Goal: Task Accomplishment & Management: Complete application form

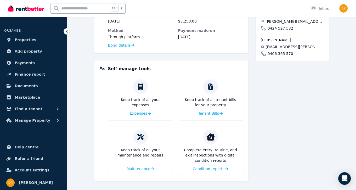
scroll to position [187, 0]
click at [216, 169] on span "Condition reports" at bounding box center [208, 168] width 32 height 5
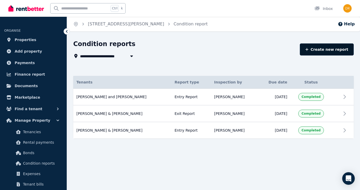
click at [320, 50] on link "Create new report" at bounding box center [327, 49] width 54 height 12
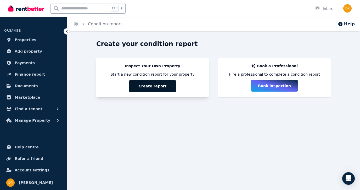
click at [152, 86] on button "Create report" at bounding box center [152, 86] width 47 height 12
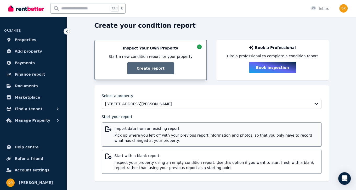
click at [163, 136] on span "Pick up where you left off with your previous report information and photos, so…" at bounding box center [215, 138] width 203 height 10
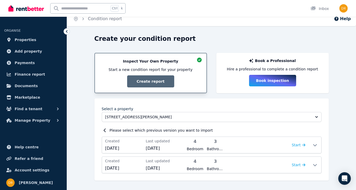
scroll to position [5, 0]
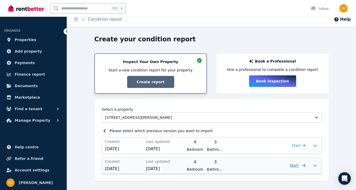
click at [295, 166] on span "Start" at bounding box center [293, 165] width 9 height 4
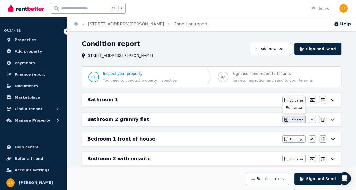
click at [296, 118] on span "Edit area" at bounding box center [296, 120] width 14 height 4
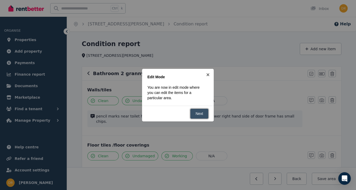
click at [201, 113] on link "Next" at bounding box center [199, 113] width 19 height 10
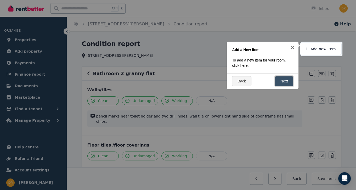
click at [280, 79] on link "Next" at bounding box center [284, 81] width 19 height 10
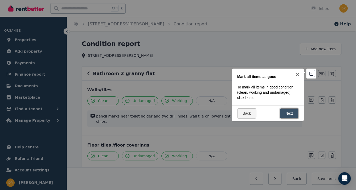
click at [292, 110] on link "Next" at bounding box center [289, 113] width 19 height 10
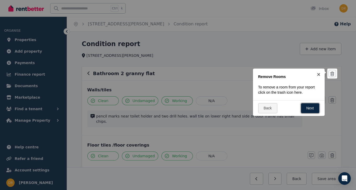
click at [304, 105] on link "Next" at bounding box center [310, 108] width 19 height 10
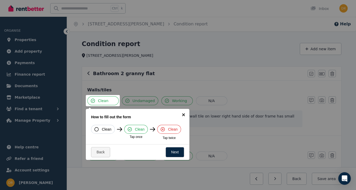
click at [182, 115] on link "×" at bounding box center [183, 115] width 12 height 12
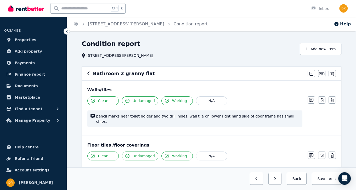
click at [88, 74] on icon "button" at bounding box center [88, 73] width 2 height 4
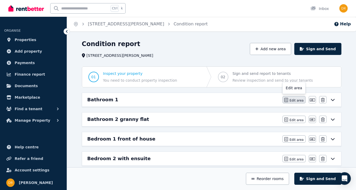
click at [298, 99] on span "Edit area" at bounding box center [296, 100] width 14 height 4
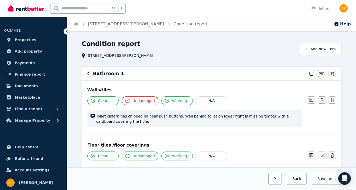
click at [102, 101] on span "Clean" at bounding box center [103, 100] width 10 height 5
click at [103, 101] on span "Clean" at bounding box center [103, 100] width 10 height 5
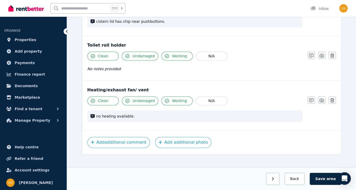
scroll to position [650, 0]
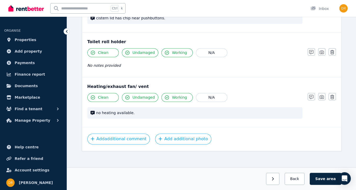
click at [159, 110] on span "no heating available." at bounding box center [197, 112] width 203 height 5
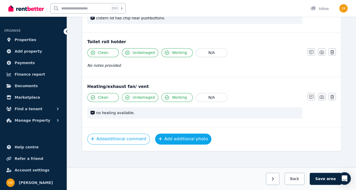
click at [172, 137] on button "Add additional photo" at bounding box center [183, 138] width 56 height 11
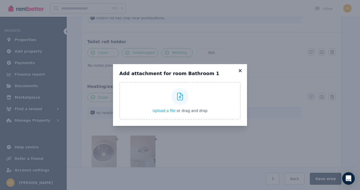
click at [239, 70] on icon at bounding box center [239, 70] width 5 height 5
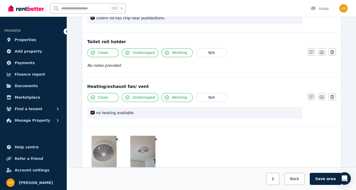
click at [142, 114] on div "no heating available." at bounding box center [194, 112] width 215 height 11
click at [310, 96] on icon "button" at bounding box center [311, 97] width 4 height 4
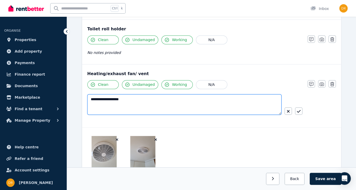
click at [101, 104] on textarea "**********" at bounding box center [184, 104] width 194 height 20
click at [126, 96] on textarea "**********" at bounding box center [184, 104] width 194 height 20
drag, startPoint x: 126, startPoint y: 96, endPoint x: 89, endPoint y: 97, distance: 37.1
click at [89, 97] on textarea "**********" at bounding box center [184, 104] width 194 height 20
type textarea "**********"
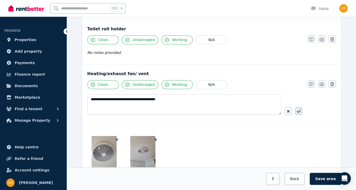
click at [300, 109] on icon "button" at bounding box center [299, 111] width 4 height 4
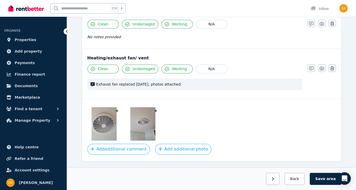
scroll to position [689, 0]
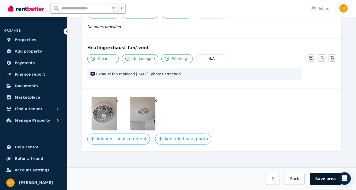
click at [325, 181] on button "Save area" at bounding box center [324, 178] width 31 height 12
click at [321, 177] on button "Save area" at bounding box center [326, 178] width 29 height 12
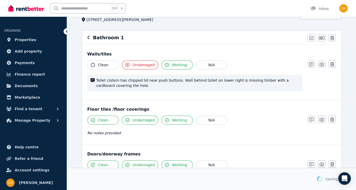
scroll to position [0, 0]
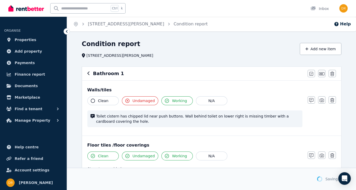
click at [89, 73] on icon "button" at bounding box center [88, 73] width 3 height 4
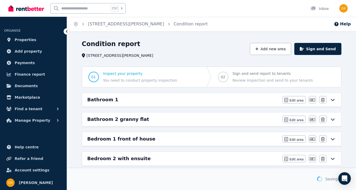
scroll to position [26, 0]
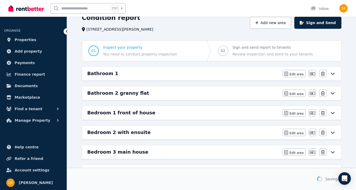
click at [124, 113] on h6 "Bedroom 1 front of house" at bounding box center [121, 112] width 68 height 7
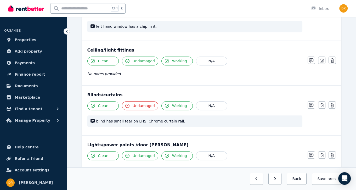
scroll to position [235, 0]
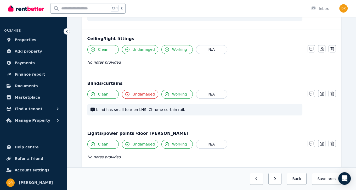
click at [133, 95] on span "Undamaged" at bounding box center [144, 93] width 22 height 5
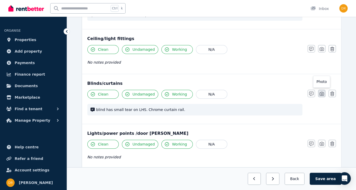
click at [320, 92] on icon "button" at bounding box center [321, 93] width 4 height 4
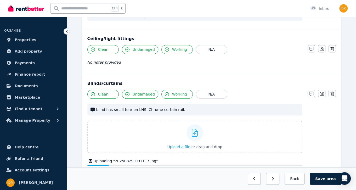
click at [139, 109] on span "blind has small tear on LHS. Chrome curtain rail." at bounding box center [197, 109] width 203 height 5
drag, startPoint x: 179, startPoint y: 108, endPoint x: 87, endPoint y: 109, distance: 92.0
click at [87, 109] on div "blind has small tear on LHS. Chrome curtain rail." at bounding box center [194, 109] width 215 height 11
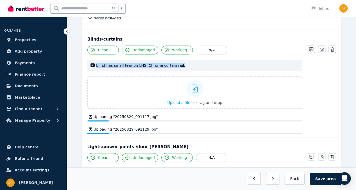
scroll to position [270, 0]
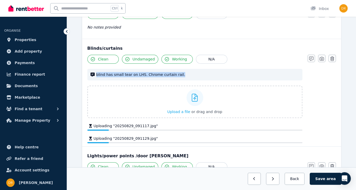
click at [177, 76] on span "blind has small tear on LHS. Chrome curtain rail." at bounding box center [197, 74] width 203 height 5
click at [310, 56] on icon "button" at bounding box center [311, 58] width 4 height 4
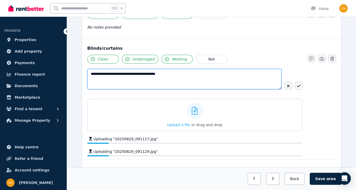
click at [170, 76] on textarea "**********" at bounding box center [184, 79] width 194 height 20
drag, startPoint x: 170, startPoint y: 73, endPoint x: 81, endPoint y: 69, distance: 89.8
click at [81, 69] on div "**********" at bounding box center [211, 91] width 263 height 591
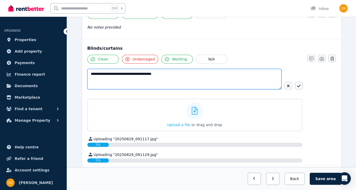
click at [145, 73] on textarea "**********" at bounding box center [184, 79] width 194 height 20
click at [238, 72] on textarea "**********" at bounding box center [184, 79] width 194 height 20
type textarea "**********"
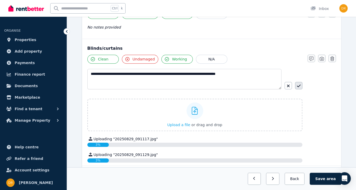
click at [300, 84] on icon "button" at bounding box center [299, 86] width 4 height 4
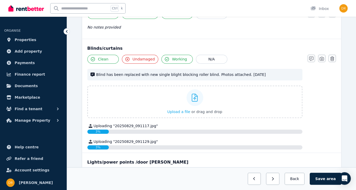
drag, startPoint x: 163, startPoint y: 72, endPoint x: 164, endPoint y: 75, distance: 2.7
click at [163, 72] on span "Blind has been replaced with new single blight blocking roller blind. Photos at…" at bounding box center [197, 74] width 203 height 5
click at [163, 76] on span "Blind has been replaced with new single blight blocking roller blind. Photos at…" at bounding box center [197, 74] width 203 height 5
click at [313, 57] on button "button" at bounding box center [310, 58] width 7 height 7
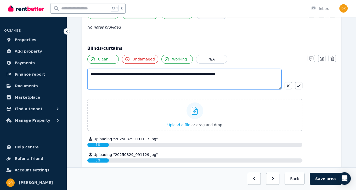
click at [157, 72] on textarea "**********" at bounding box center [184, 79] width 194 height 20
click at [165, 73] on textarea "**********" at bounding box center [184, 79] width 194 height 20
type textarea "**********"
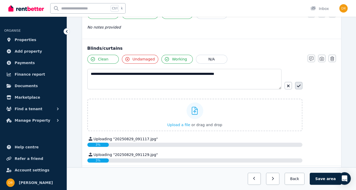
click at [300, 84] on icon "button" at bounding box center [299, 86] width 4 height 4
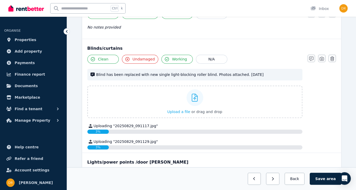
click at [238, 140] on div "Uploading " 20250829_091129.jpg "" at bounding box center [194, 141] width 215 height 5
click at [130, 147] on div "3%" at bounding box center [194, 147] width 215 height 4
click at [322, 179] on button "Save area" at bounding box center [324, 178] width 31 height 12
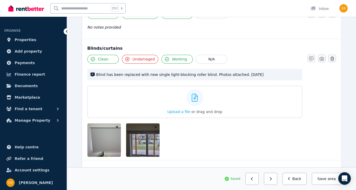
click at [209, 135] on div at bounding box center [194, 139] width 215 height 33
click at [326, 176] on button "Save area" at bounding box center [326, 178] width 29 height 12
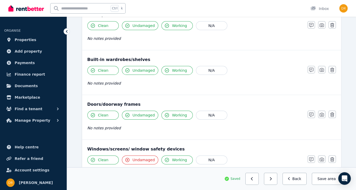
scroll to position [0, 0]
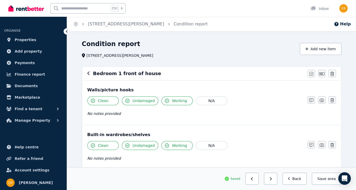
click at [106, 73] on h6 "Bedroom 1 front of house" at bounding box center [127, 73] width 68 height 7
click at [87, 73] on div "Bedroom 1 front of house [PERSON_NAME] all items as good Edit name Delete" at bounding box center [211, 74] width 259 height 14
click at [88, 74] on icon "button" at bounding box center [88, 73] width 3 height 4
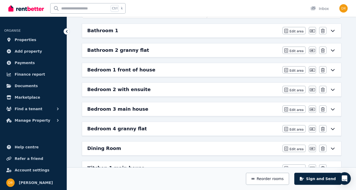
scroll to position [78, 0]
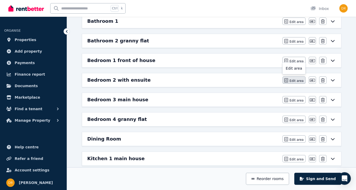
click at [291, 79] on button "Edit area" at bounding box center [293, 79] width 23 height 7
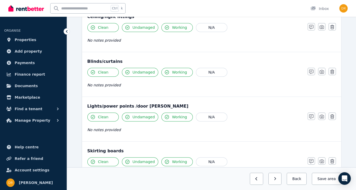
scroll to position [261, 0]
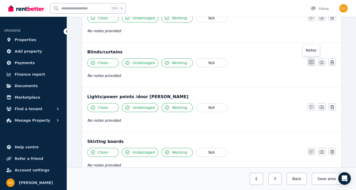
click at [310, 62] on icon "button" at bounding box center [311, 62] width 4 height 4
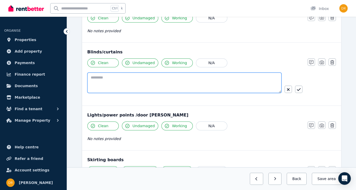
click at [183, 82] on textarea at bounding box center [184, 82] width 194 height 20
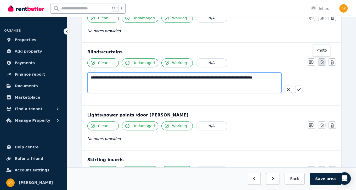
type textarea "**********"
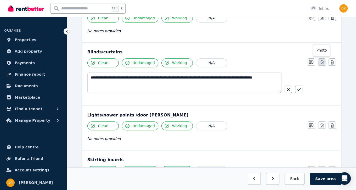
click at [321, 59] on button "button" at bounding box center [321, 61] width 7 height 7
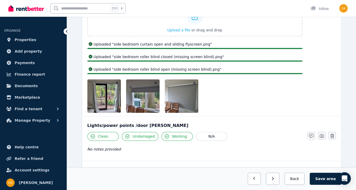
scroll to position [340, 0]
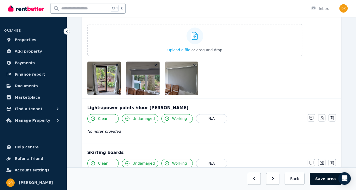
click at [323, 178] on button "Save area" at bounding box center [324, 178] width 31 height 12
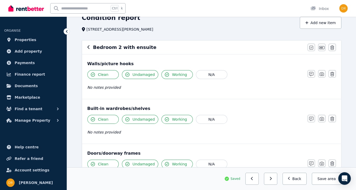
scroll to position [0, 0]
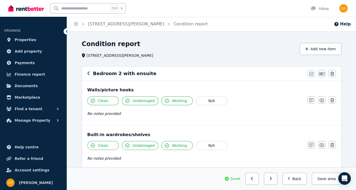
click at [88, 72] on icon "button" at bounding box center [88, 73] width 3 height 4
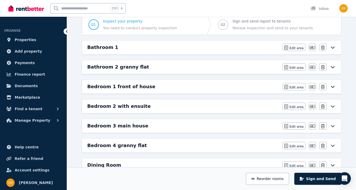
scroll to position [78, 0]
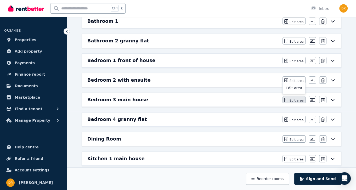
click at [293, 99] on span "Edit area" at bounding box center [296, 100] width 14 height 4
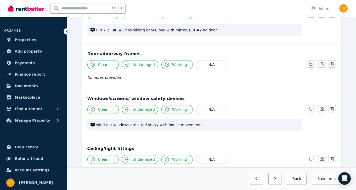
scroll to position [157, 0]
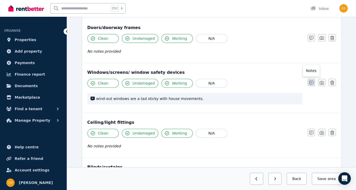
click at [311, 81] on icon "button" at bounding box center [311, 82] width 4 height 4
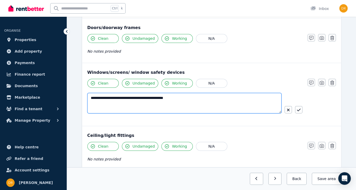
drag, startPoint x: 188, startPoint y: 99, endPoint x: 80, endPoint y: 95, distance: 108.3
click at [80, 95] on div "**********" at bounding box center [211, 168] width 263 height 517
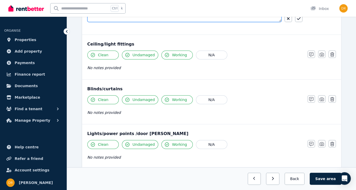
scroll to position [261, 0]
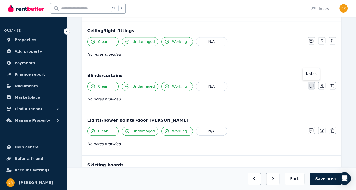
click at [314, 86] on button "button" at bounding box center [310, 85] width 7 height 7
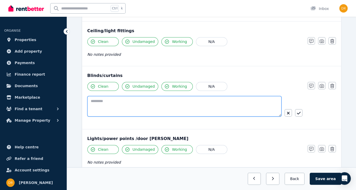
click at [160, 103] on textarea at bounding box center [184, 106] width 194 height 20
type textarea "**********"
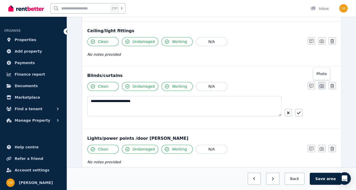
click at [323, 86] on icon "button" at bounding box center [321, 86] width 4 height 4
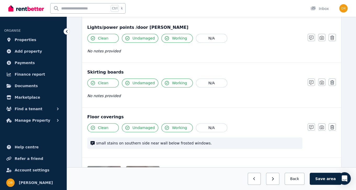
scroll to position [444, 0]
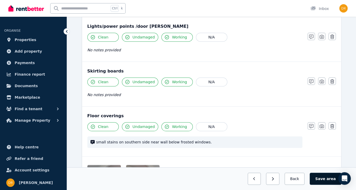
click at [325, 177] on button "Save area" at bounding box center [324, 178] width 31 height 12
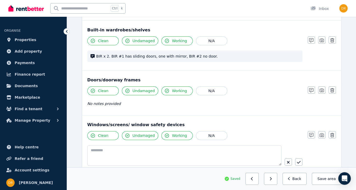
scroll to position [0, 0]
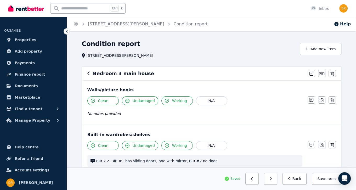
click at [88, 73] on icon "button" at bounding box center [88, 73] width 2 height 4
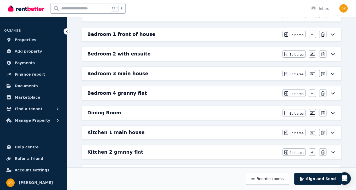
scroll to position [131, 0]
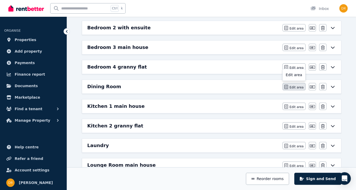
click at [293, 86] on span "Edit area" at bounding box center [296, 87] width 14 height 4
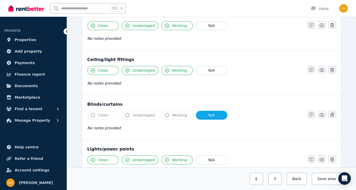
scroll to position [183, 0]
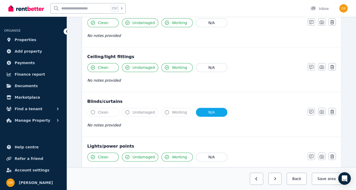
click at [111, 108] on button "Clean" at bounding box center [102, 112] width 31 height 9
click at [310, 110] on icon "button" at bounding box center [311, 112] width 4 height 4
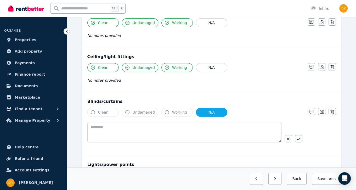
click at [172, 110] on span "Working" at bounding box center [179, 112] width 15 height 5
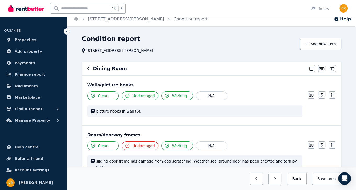
scroll to position [0, 0]
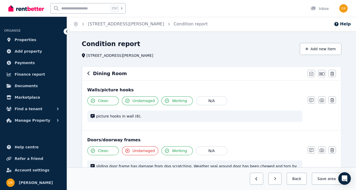
click at [88, 73] on icon "button" at bounding box center [88, 73] width 3 height 4
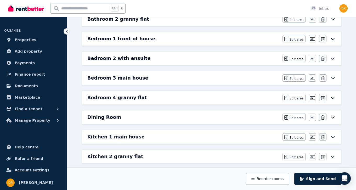
scroll to position [105, 0]
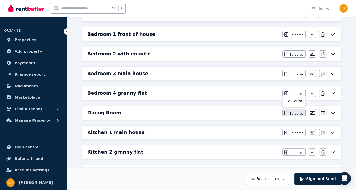
click at [293, 113] on span "Edit area" at bounding box center [296, 113] width 14 height 4
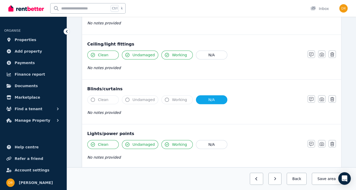
scroll to position [209, 0]
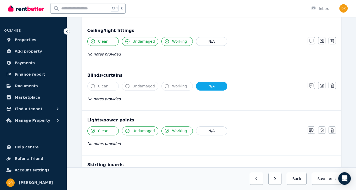
click at [172, 83] on span "Working" at bounding box center [179, 85] width 15 height 5
click at [207, 82] on button "N/A" at bounding box center [211, 86] width 31 height 9
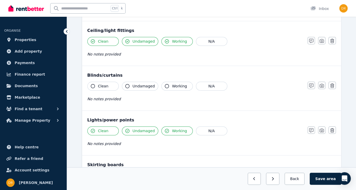
click at [109, 82] on button "Clean" at bounding box center [102, 86] width 31 height 9
click at [133, 83] on span "Undamaged" at bounding box center [144, 85] width 22 height 5
click at [168, 82] on button "Working" at bounding box center [176, 86] width 31 height 9
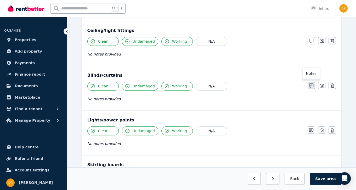
click at [311, 82] on button "button" at bounding box center [310, 85] width 7 height 7
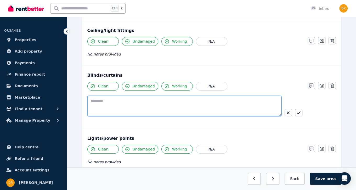
click at [183, 96] on textarea at bounding box center [184, 106] width 194 height 20
type textarea "*"
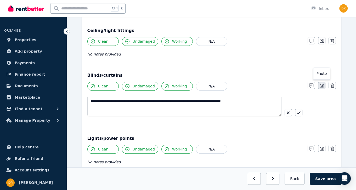
click at [319, 84] on icon "button" at bounding box center [321, 86] width 4 height 4
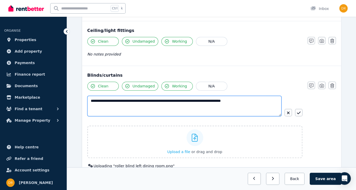
click at [258, 96] on textarea "**********" at bounding box center [184, 106] width 194 height 20
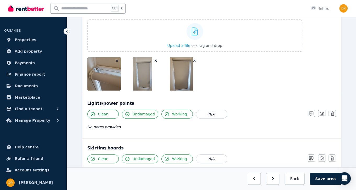
scroll to position [366, 0]
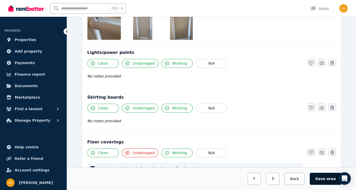
type textarea "**********"
click at [323, 180] on button "Save area" at bounding box center [324, 178] width 31 height 12
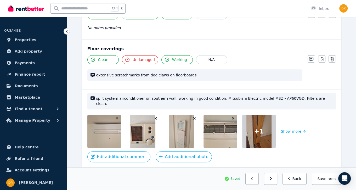
scroll to position [467, 0]
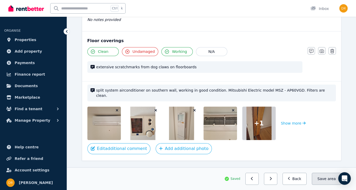
click at [327, 177] on button "Save area" at bounding box center [326, 178] width 29 height 12
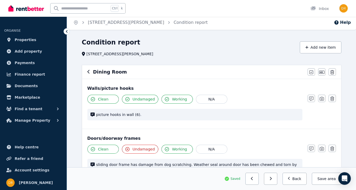
scroll to position [0, 0]
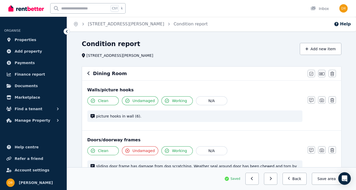
click at [89, 71] on icon "button" at bounding box center [88, 73] width 3 height 4
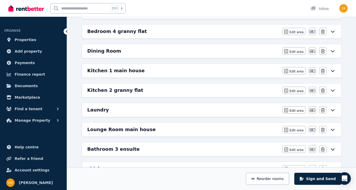
scroll to position [183, 0]
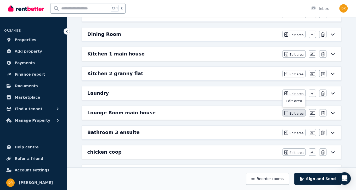
click at [294, 112] on span "Edit area" at bounding box center [296, 113] width 14 height 4
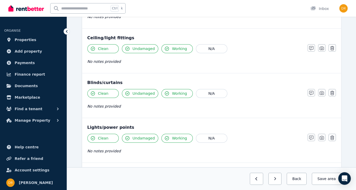
scroll to position [209, 0]
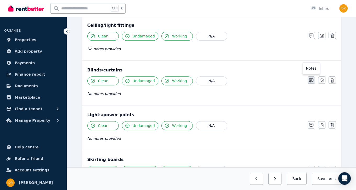
click at [310, 78] on icon "button" at bounding box center [311, 80] width 4 height 4
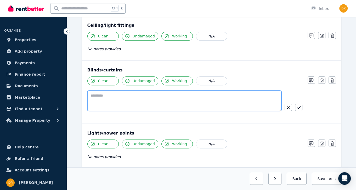
click at [118, 97] on textarea at bounding box center [184, 100] width 194 height 20
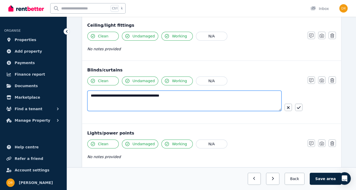
click at [133, 94] on textarea "**********" at bounding box center [184, 100] width 194 height 20
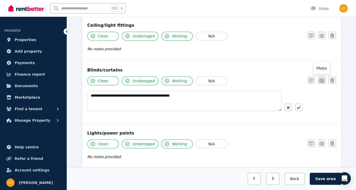
click at [323, 79] on icon "button" at bounding box center [321, 80] width 4 height 4
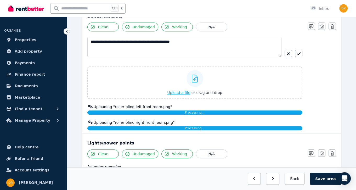
scroll to position [261, 0]
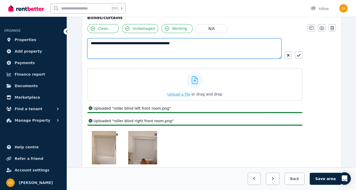
click at [208, 45] on textarea "**********" at bounding box center [184, 48] width 194 height 20
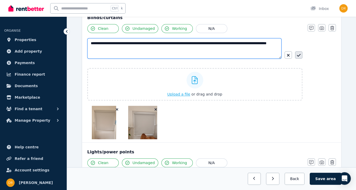
type textarea "**********"
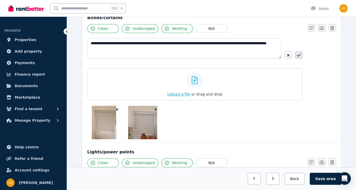
click at [297, 55] on icon "button" at bounding box center [299, 55] width 4 height 4
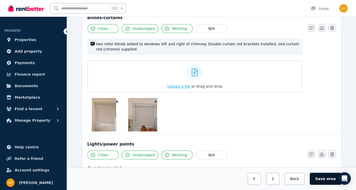
click at [324, 179] on button "Save area" at bounding box center [324, 178] width 31 height 12
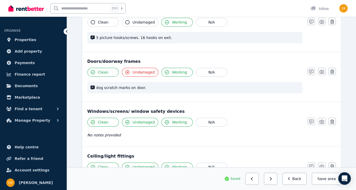
scroll to position [0, 0]
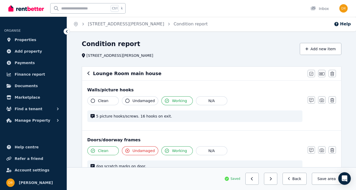
click at [87, 73] on icon "button" at bounding box center [88, 73] width 2 height 4
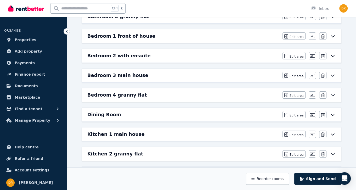
scroll to position [105, 0]
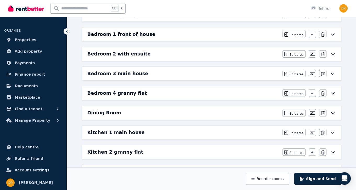
click at [174, 53] on div "Bedroom 2 with ensuite" at bounding box center [183, 53] width 192 height 7
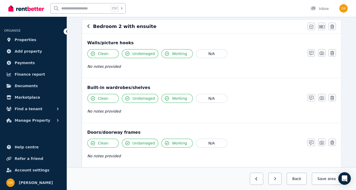
scroll to position [0, 0]
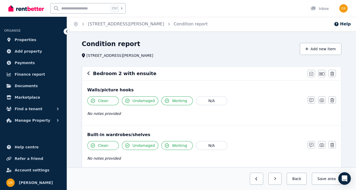
click at [87, 74] on icon "button" at bounding box center [88, 73] width 3 height 4
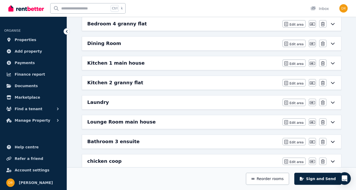
scroll to position [209, 0]
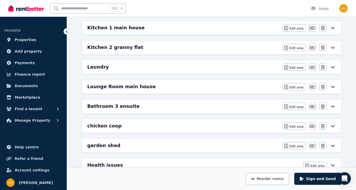
click at [198, 84] on div "Lounge Room main house" at bounding box center [183, 86] width 192 height 7
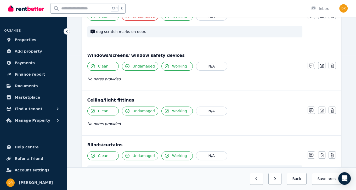
scroll to position [0, 0]
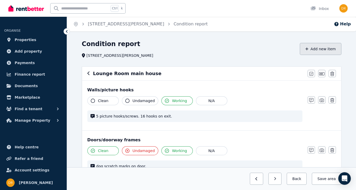
click at [321, 51] on button "Add new item" at bounding box center [321, 49] width 42 height 12
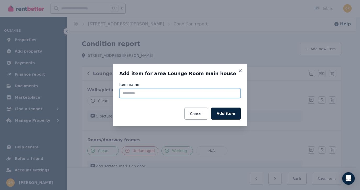
click at [181, 96] on input "Item name" at bounding box center [179, 93] width 121 height 10
type input "**********"
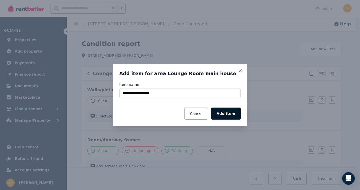
click at [235, 115] on button "Add item" at bounding box center [226, 113] width 30 height 12
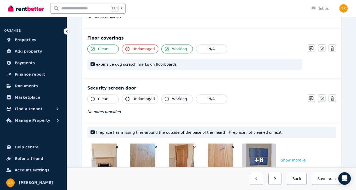
scroll to position [466, 0]
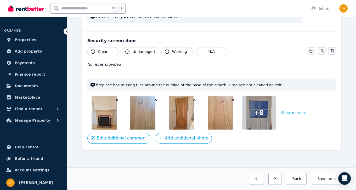
click at [94, 49] on icon "button" at bounding box center [93, 51] width 4 height 4
click at [140, 49] on span "Undamaged" at bounding box center [144, 51] width 22 height 5
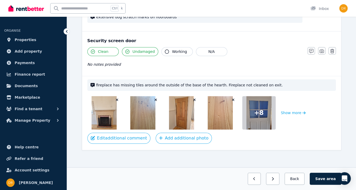
click at [175, 50] on span "Working" at bounding box center [179, 51] width 15 height 5
click at [313, 51] on button "button" at bounding box center [310, 50] width 7 height 7
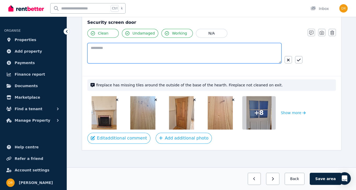
click at [164, 49] on textarea at bounding box center [184, 53] width 194 height 20
type textarea "**********"
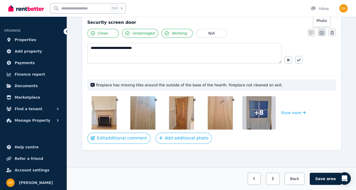
click at [321, 32] on icon "button" at bounding box center [321, 33] width 4 height 4
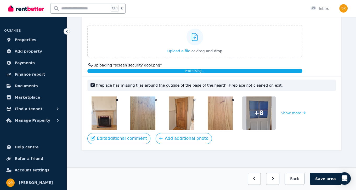
scroll to position [568, 0]
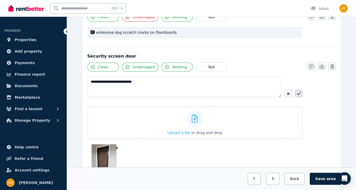
click at [300, 91] on button "button" at bounding box center [298, 93] width 7 height 7
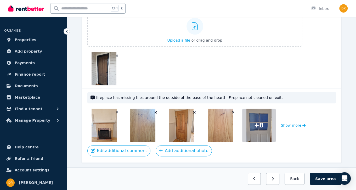
scroll to position [543, 0]
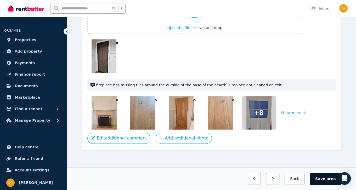
click at [325, 180] on button "Save area" at bounding box center [324, 178] width 31 height 12
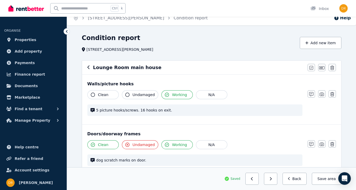
scroll to position [0, 0]
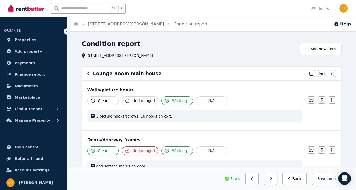
click at [88, 73] on icon "button" at bounding box center [88, 73] width 2 height 4
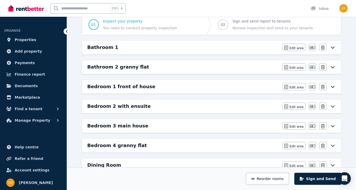
scroll to position [78, 0]
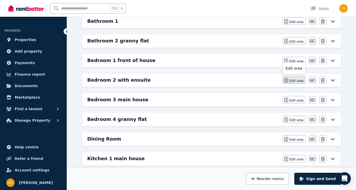
click at [295, 79] on span "Edit area" at bounding box center [296, 81] width 14 height 4
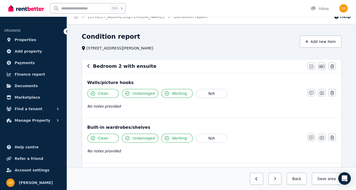
scroll to position [0, 0]
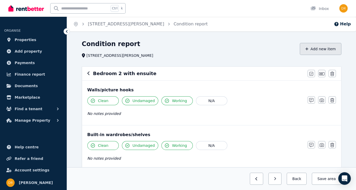
click at [326, 49] on button "Add new item" at bounding box center [321, 49] width 42 height 12
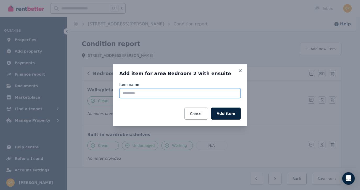
click at [166, 96] on input "Item name" at bounding box center [179, 93] width 121 height 10
type input "**********"
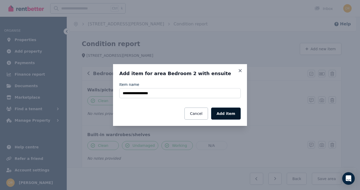
click at [235, 113] on button "Add item" at bounding box center [226, 113] width 30 height 12
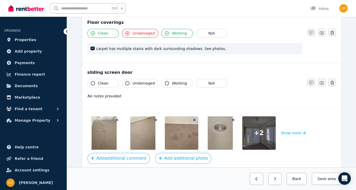
scroll to position [458, 0]
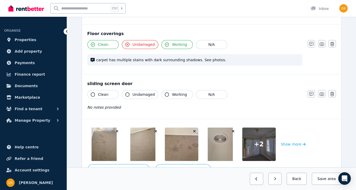
click at [98, 92] on span "Clean" at bounding box center [103, 94] width 10 height 5
drag, startPoint x: 137, startPoint y: 87, endPoint x: 159, endPoint y: 90, distance: 21.6
click at [138, 92] on span "Undamaged" at bounding box center [144, 94] width 22 height 5
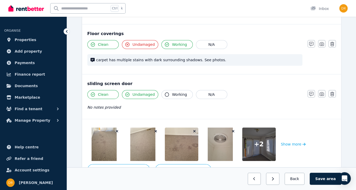
click at [172, 92] on span "Working" at bounding box center [179, 94] width 15 height 5
click at [322, 92] on icon "button" at bounding box center [321, 94] width 4 height 4
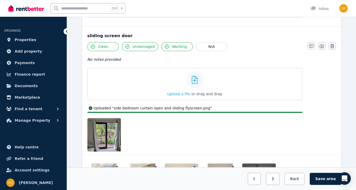
scroll to position [541, 0]
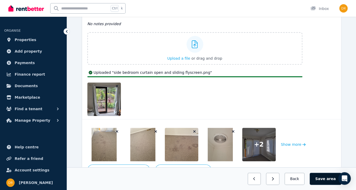
click at [324, 177] on button "Save area" at bounding box center [324, 178] width 31 height 12
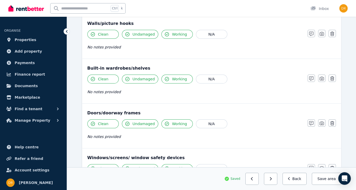
scroll to position [0, 0]
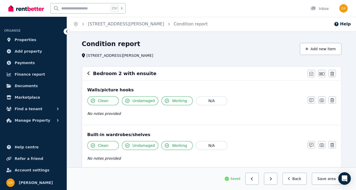
click at [88, 72] on icon "button" at bounding box center [88, 73] width 3 height 4
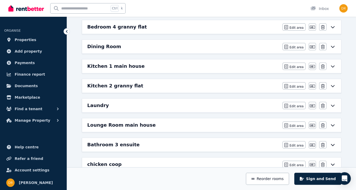
scroll to position [183, 0]
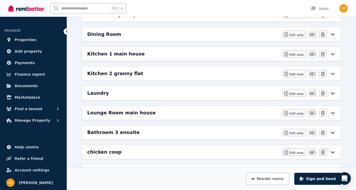
click at [149, 112] on div "Lounge Room main house" at bounding box center [183, 112] width 192 height 7
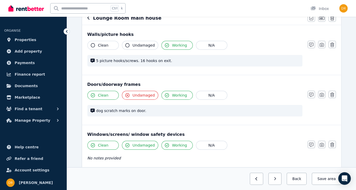
scroll to position [0, 0]
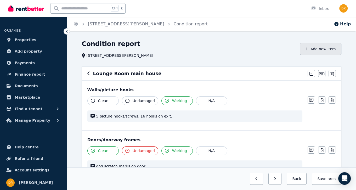
click at [317, 49] on button "Add new item" at bounding box center [321, 49] width 42 height 12
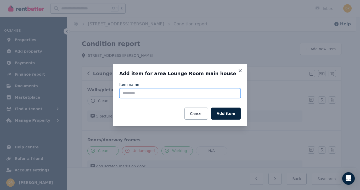
click at [144, 95] on input "Item name" at bounding box center [179, 93] width 121 height 10
type input "**********"
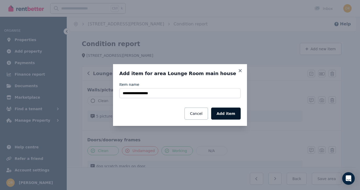
click at [227, 113] on button "Add item" at bounding box center [226, 113] width 30 height 12
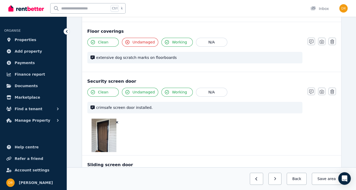
scroll to position [497, 0]
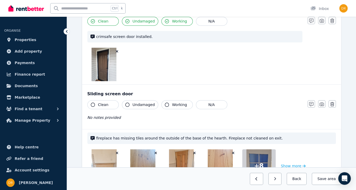
drag, startPoint x: 107, startPoint y: 106, endPoint x: 131, endPoint y: 104, distance: 24.4
click at [107, 106] on button "Clean" at bounding box center [102, 104] width 31 height 9
click at [139, 103] on span "Undamaged" at bounding box center [144, 104] width 22 height 5
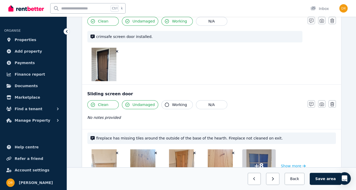
click at [175, 102] on span "Working" at bounding box center [179, 104] width 15 height 5
click at [324, 179] on button "Save area" at bounding box center [324, 178] width 31 height 12
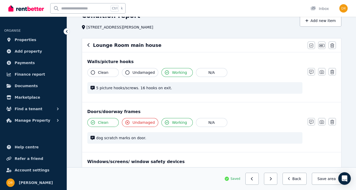
scroll to position [0, 0]
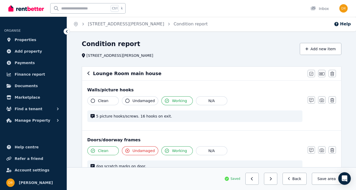
click at [87, 73] on icon "button" at bounding box center [88, 73] width 3 height 4
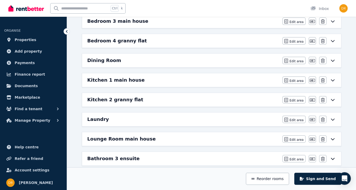
scroll to position [105, 0]
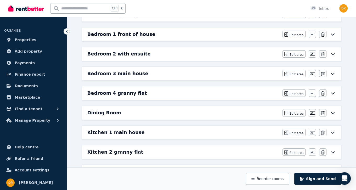
click at [159, 112] on div "Dining Room" at bounding box center [183, 112] width 192 height 7
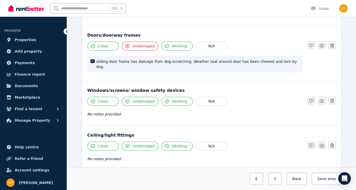
scroll to position [0, 0]
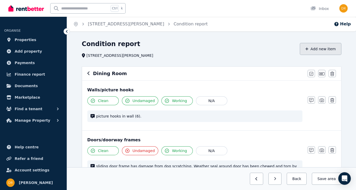
click at [320, 50] on button "Add new item" at bounding box center [321, 49] width 42 height 12
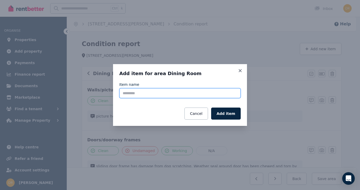
click at [193, 93] on input "Item name" at bounding box center [179, 93] width 121 height 10
type input "**********"
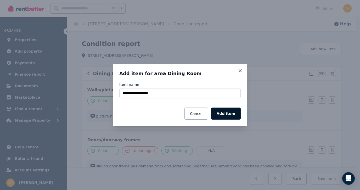
click at [227, 112] on button "Add item" at bounding box center [226, 113] width 30 height 12
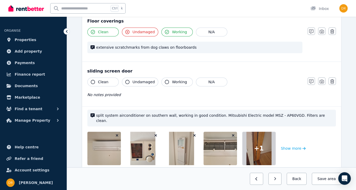
scroll to position [466, 0]
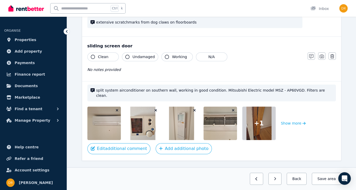
click at [112, 52] on button "Clean" at bounding box center [102, 56] width 31 height 9
drag, startPoint x: 138, startPoint y: 49, endPoint x: 167, endPoint y: 50, distance: 29.6
click at [138, 54] on span "Undamaged" at bounding box center [144, 56] width 22 height 5
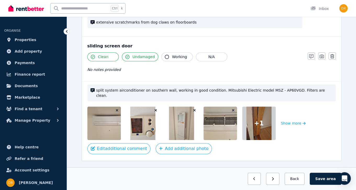
click at [172, 54] on span "Working" at bounding box center [179, 56] width 15 height 5
click at [324, 178] on button "Save area" at bounding box center [324, 178] width 31 height 12
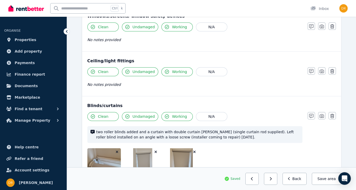
scroll to position [0, 0]
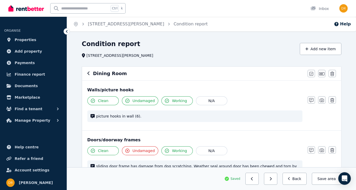
click at [88, 73] on icon "button" at bounding box center [88, 73] width 2 height 4
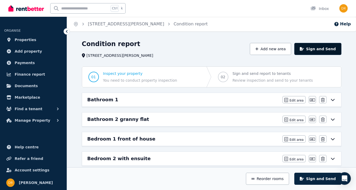
click at [318, 47] on button "Sign and Send" at bounding box center [317, 49] width 47 height 12
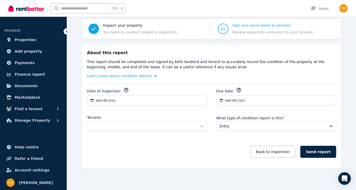
scroll to position [50, 0]
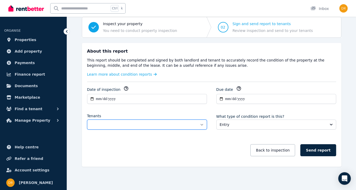
click at [198, 122] on select "**********" at bounding box center [147, 124] width 120 height 10
select select "**********"
click at [87, 119] on select "**********" at bounding box center [147, 124] width 120 height 10
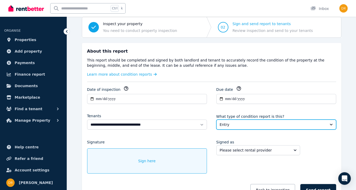
click at [289, 124] on span "Entry" at bounding box center [273, 124] width 106 height 5
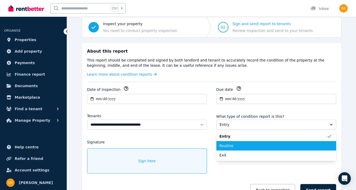
click at [258, 147] on span "Routine" at bounding box center [272, 145] width 107 height 5
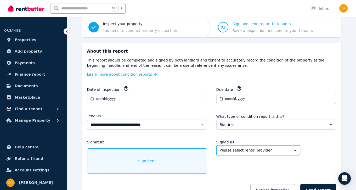
click at [243, 152] on button "Please select rental provider" at bounding box center [258, 150] width 84 height 10
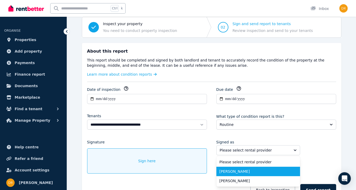
click at [238, 170] on span "[PERSON_NAME]" at bounding box center [254, 171] width 71 height 5
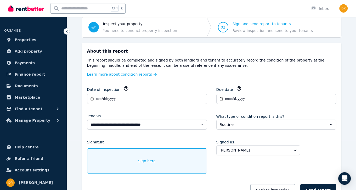
click at [155, 161] on div "Sign here" at bounding box center [147, 160] width 120 height 25
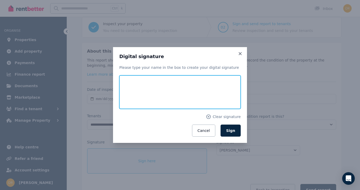
click at [142, 92] on input "text" at bounding box center [179, 91] width 121 height 33
type input "**********"
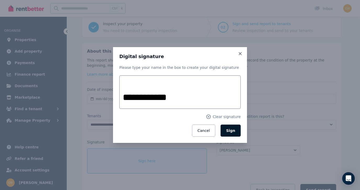
click at [226, 128] on button "Sign" at bounding box center [230, 130] width 20 height 12
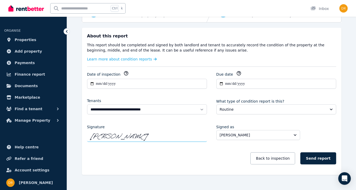
scroll to position [73, 0]
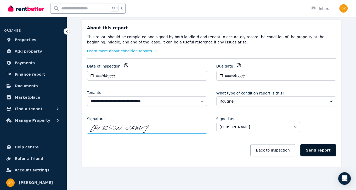
click at [321, 151] on button "Send report" at bounding box center [318, 150] width 36 height 12
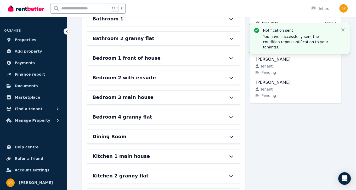
click at [307, 135] on div "Status: Sent Sent to tenants [DATE] Due date [DATE] [PERSON_NAME] Rental provid…" at bounding box center [295, 184] width 91 height 380
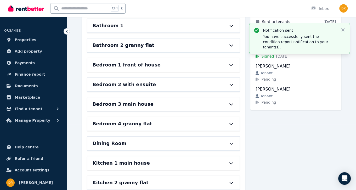
scroll to position [0, 0]
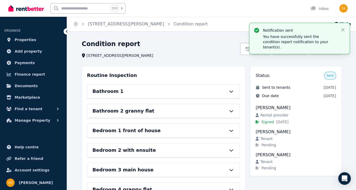
click at [221, 55] on div "[STREET_ADDRESS][PERSON_NAME]" at bounding box center [159, 55] width 155 height 5
